Goal: Find specific page/section: Find specific page/section

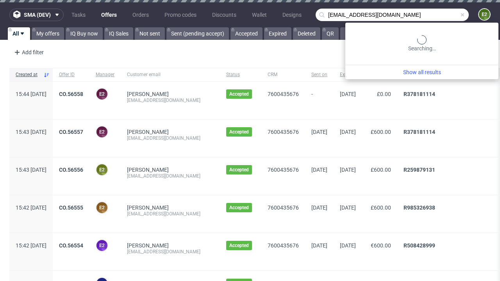
type input "[EMAIL_ADDRESS][DOMAIN_NAME]"
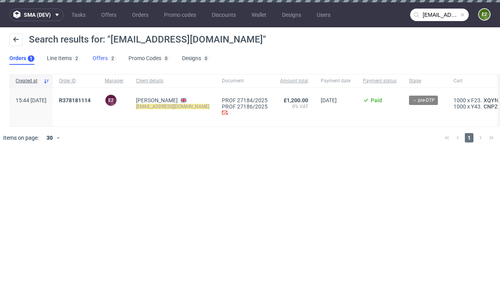
click at [104, 59] on link "Offers 2" at bounding box center [104, 58] width 23 height 12
